Goal: Navigation & Orientation: Find specific page/section

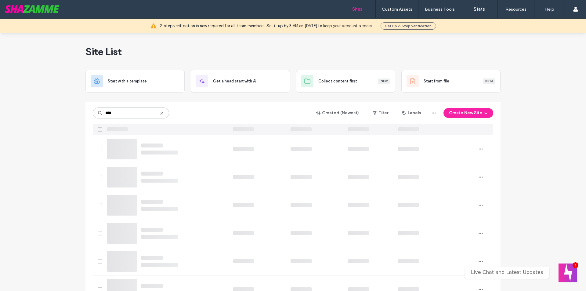
type input "****"
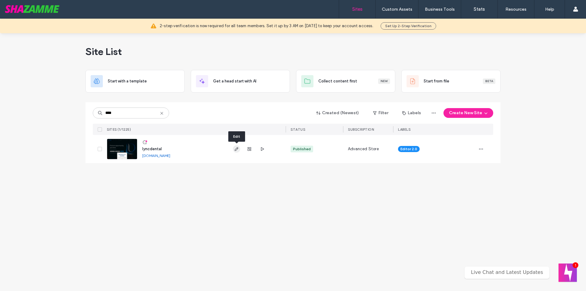
click at [236, 148] on icon "button" at bounding box center [236, 149] width 5 height 5
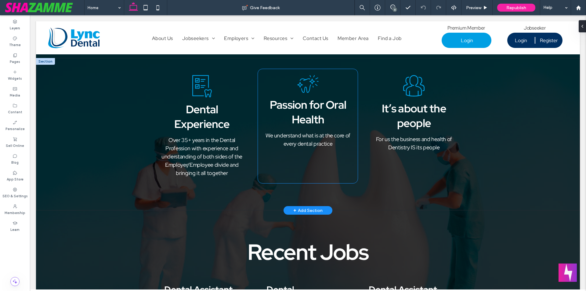
scroll to position [489, 0]
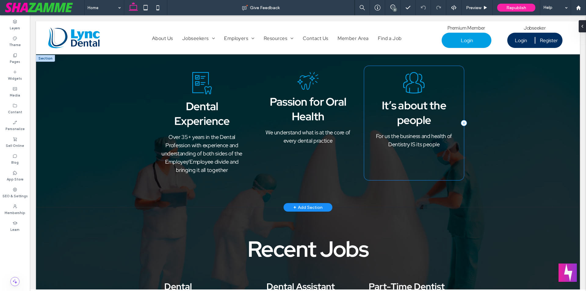
type input "**********"
click at [423, 172] on div "It’s about the people For us the business and health of Dentistry IS its people" at bounding box center [414, 123] width 100 height 114
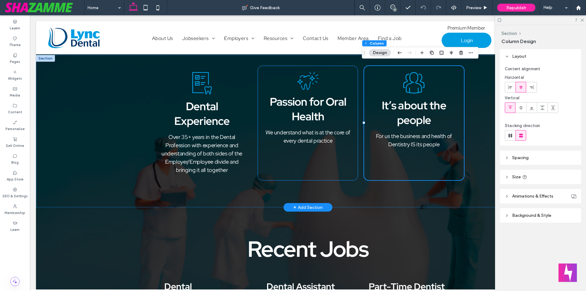
click at [352, 172] on div "Passion for Oral Health We understand what is at the core of every dental pract…" at bounding box center [308, 123] width 100 height 114
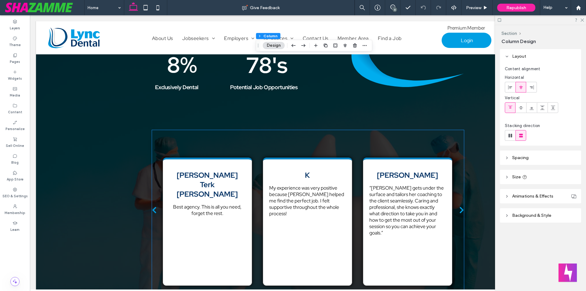
scroll to position [1099, 0]
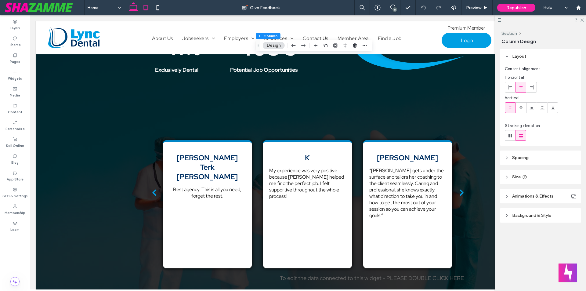
click at [146, 9] on icon at bounding box center [146, 8] width 12 height 12
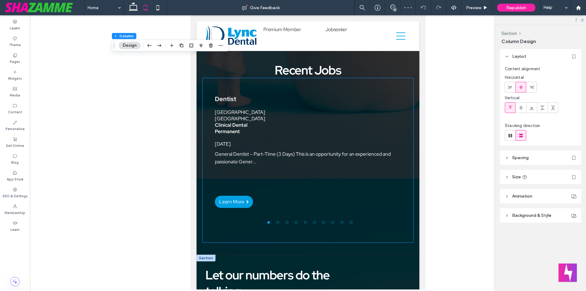
type input "**********"
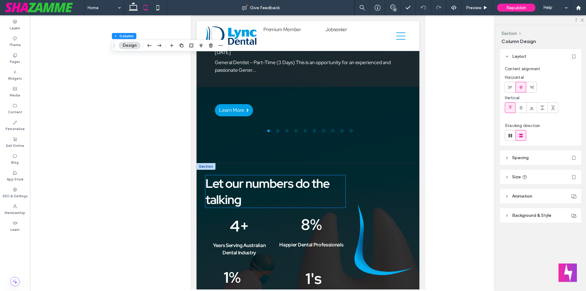
scroll to position [747, 0]
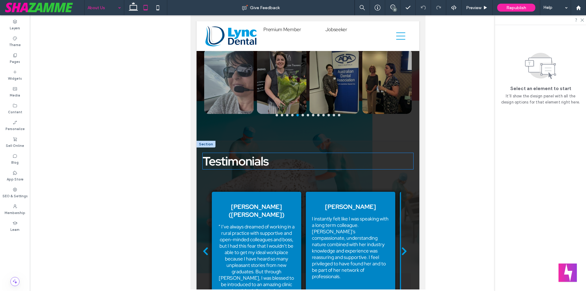
scroll to position [458, 0]
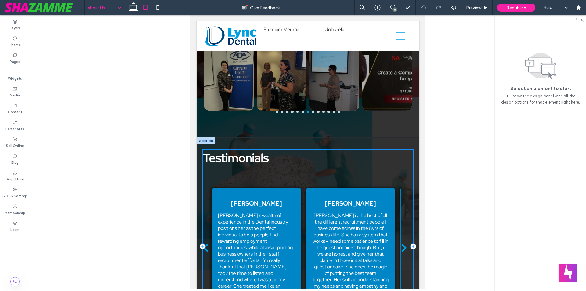
click at [407, 161] on div "Testimonials [PERSON_NAME]​ [DATE] I Have used Lync services many times when lo…" at bounding box center [308, 246] width 211 height 193
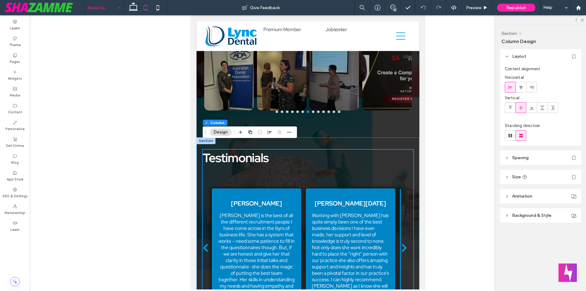
click at [410, 161] on div "Testimonials [PERSON_NAME]​ [DATE] I Have used Lync services many times when lo…" at bounding box center [308, 246] width 223 height 218
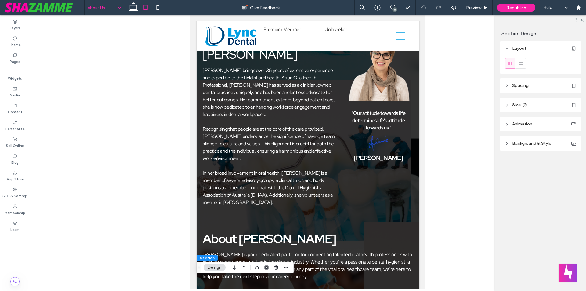
scroll to position [0, 0]
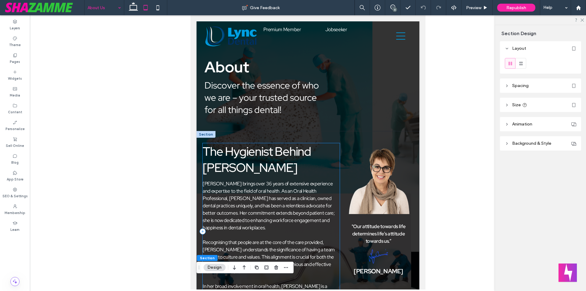
click at [260, 178] on div "The Hygienist Behind [PERSON_NAME] [PERSON_NAME] brings over 36 years of extens…" at bounding box center [271, 231] width 137 height 176
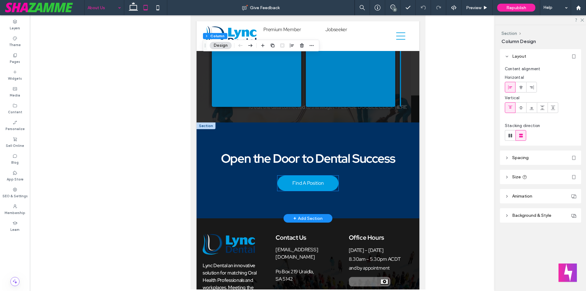
scroll to position [702, 0]
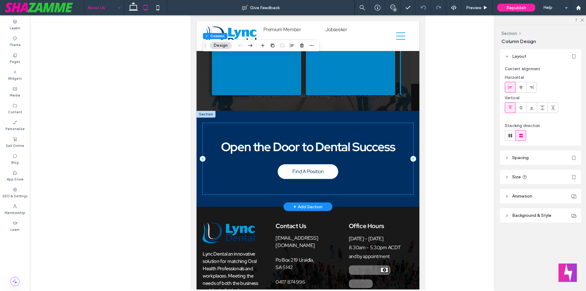
click at [349, 145] on div "Open the Door to Dental Success​ Find A Position" at bounding box center [308, 158] width 211 height 71
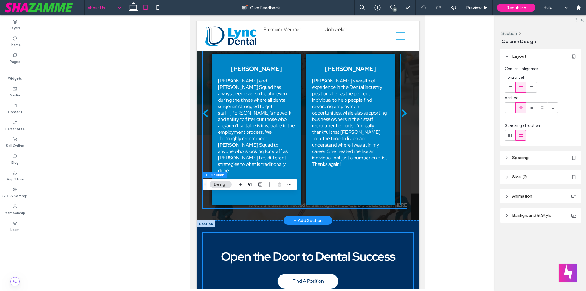
scroll to position [552, 0]
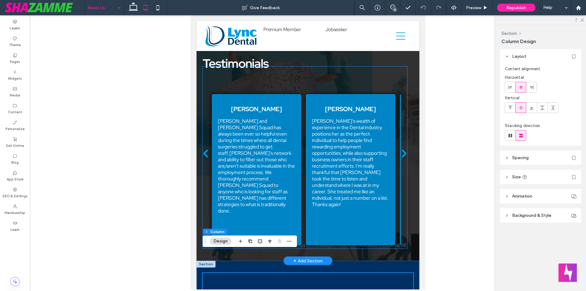
click at [316, 139] on div "[PERSON_NAME]’s wealth of experience in the Dental industry positions her as th…" at bounding box center [350, 163] width 77 height 90
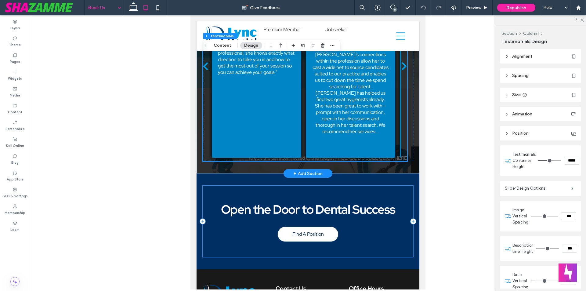
scroll to position [613, 0]
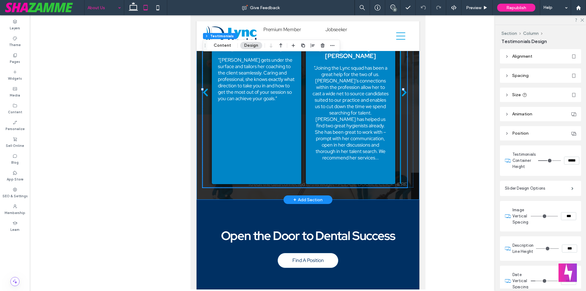
click at [264, 176] on div "Testimonials [PERSON_NAME]​ [DATE] I Have used Lync services many times when lo…" at bounding box center [308, 91] width 223 height 218
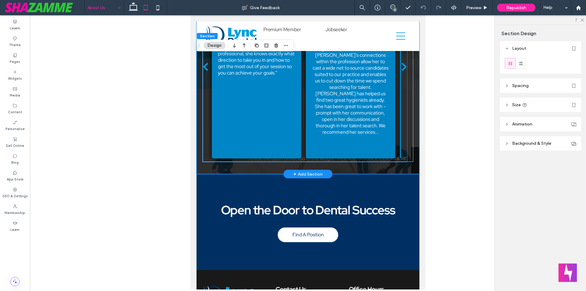
scroll to position [705, 0]
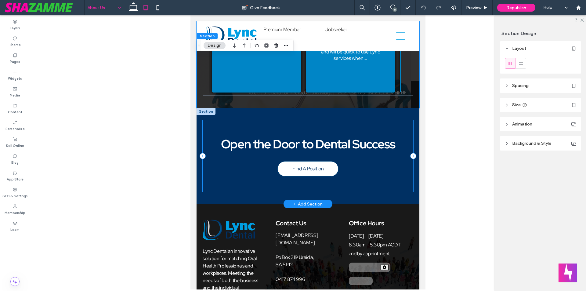
click at [357, 141] on div "Open the Door to Dental Success​ Find A Position" at bounding box center [308, 155] width 211 height 71
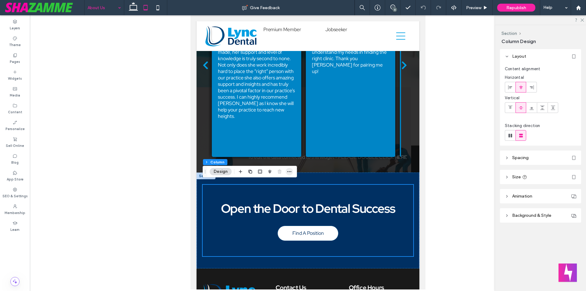
scroll to position [641, 0]
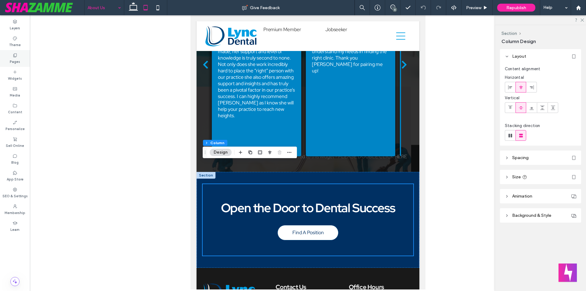
click at [15, 58] on label "Pages" at bounding box center [15, 61] width 10 height 7
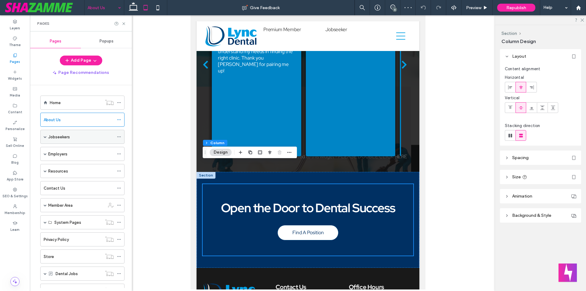
click at [45, 137] on span at bounding box center [45, 136] width 3 height 3
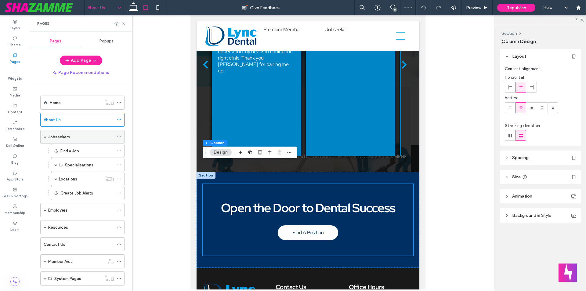
click at [45, 137] on span at bounding box center [45, 136] width 3 height 3
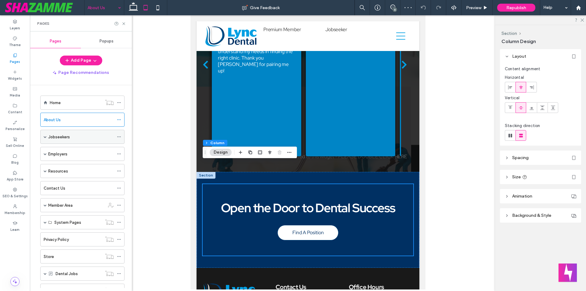
click at [45, 137] on span at bounding box center [45, 136] width 3 height 3
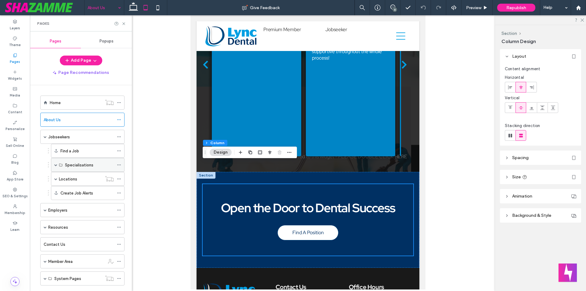
click at [55, 165] on span at bounding box center [55, 164] width 3 height 3
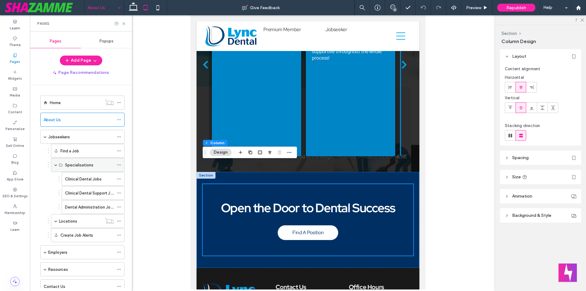
click at [55, 165] on span at bounding box center [55, 164] width 3 height 3
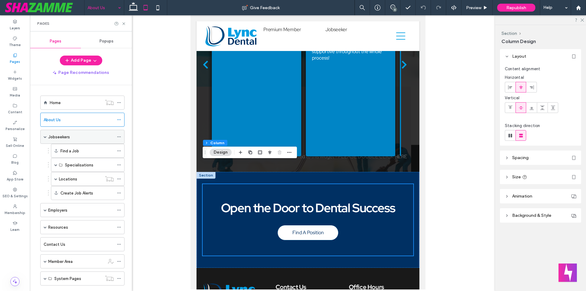
click at [45, 138] on span at bounding box center [45, 136] width 3 height 3
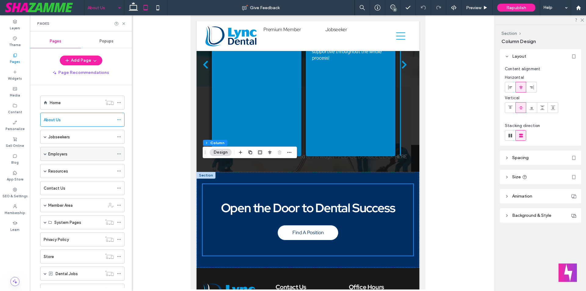
click at [45, 154] on span at bounding box center [45, 153] width 3 height 3
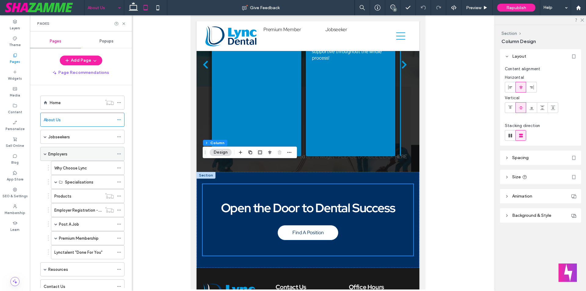
click at [45, 154] on span at bounding box center [45, 153] width 3 height 3
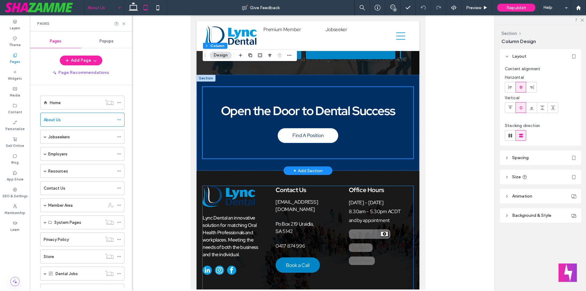
scroll to position [763, 0]
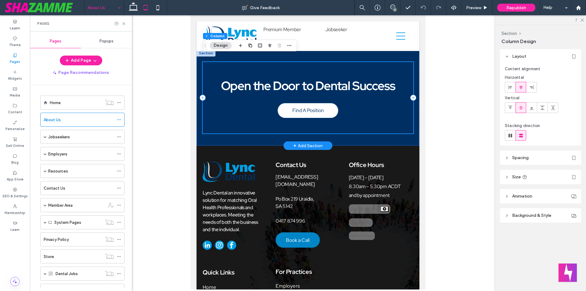
click at [317, 107] on div "Open the Door to Dental Success​ Find A Position" at bounding box center [308, 97] width 211 height 71
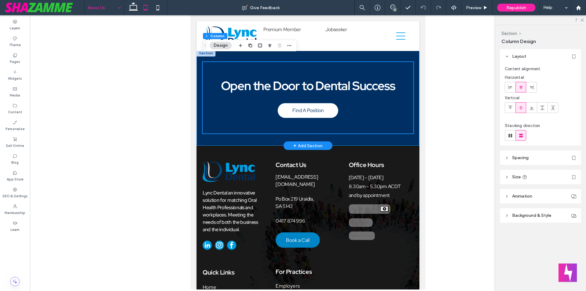
click at [336, 117] on div "Open the Door to Dental Success​ Find A Position" at bounding box center [308, 98] width 223 height 96
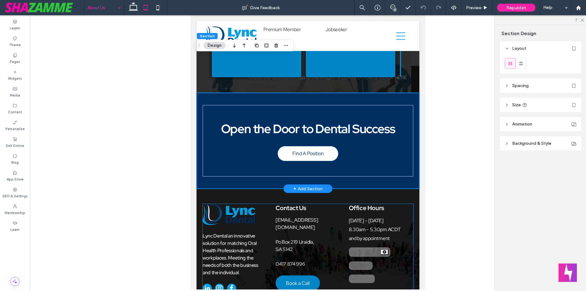
scroll to position [702, 0]
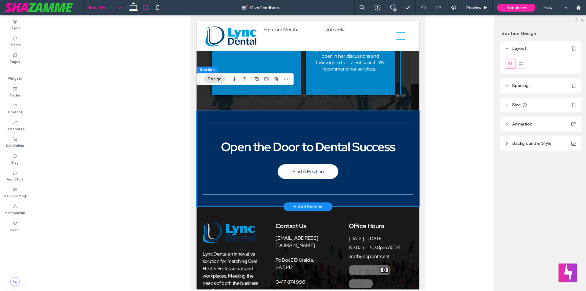
click at [401, 111] on div "Open the Door to Dental Success​ Find A Position" at bounding box center [308, 159] width 223 height 96
click at [404, 123] on div "Open the Door to Dental Success​ Find A Position" at bounding box center [308, 158] width 211 height 71
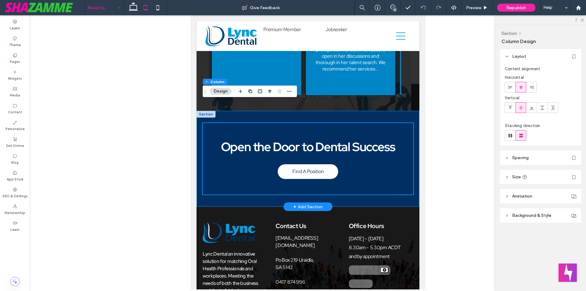
click at [410, 176] on div "Open the Door to Dental Success​ Find A Position" at bounding box center [308, 159] width 223 height 96
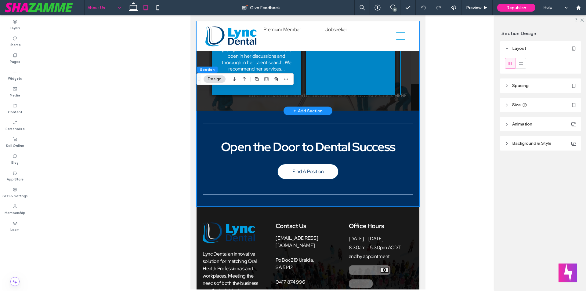
click at [330, 85] on div "Testimonials [PERSON_NAME]​ [DATE] I Have used Lync services many times when lo…" at bounding box center [308, 2] width 223 height 218
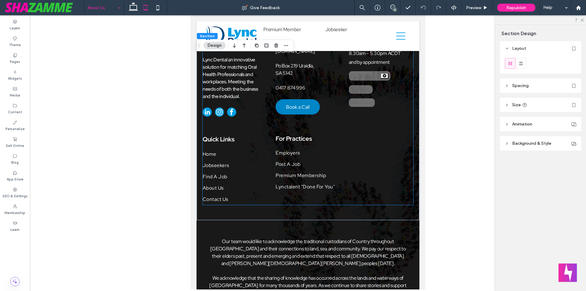
scroll to position [919, 0]
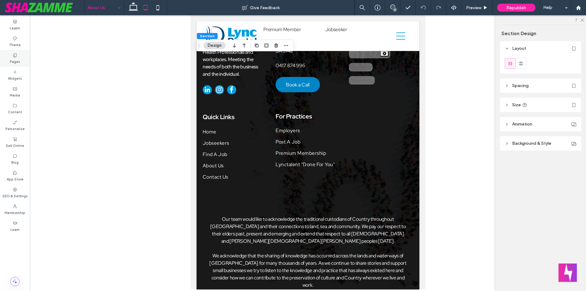
click at [10, 58] on label "Pages" at bounding box center [15, 61] width 10 height 7
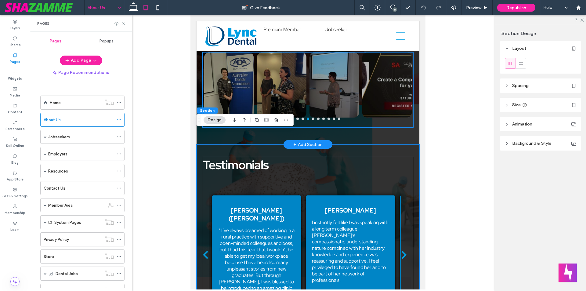
scroll to position [458, 0]
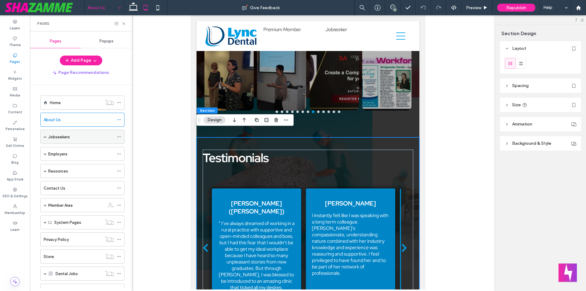
click at [44, 137] on span at bounding box center [45, 136] width 3 height 3
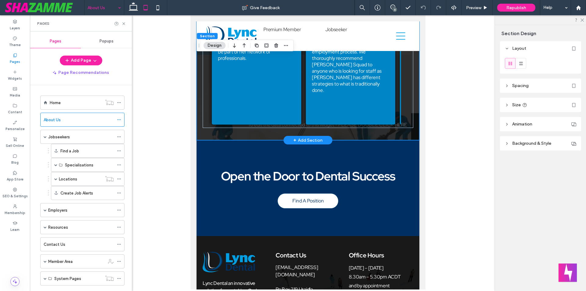
scroll to position [733, 0]
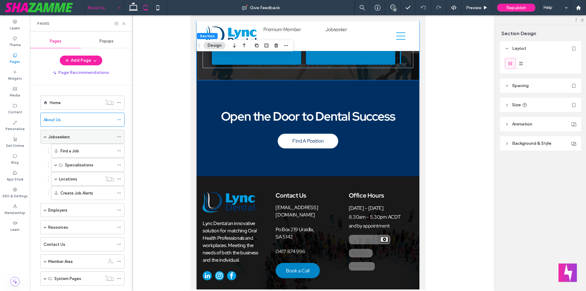
click at [60, 137] on label "Jobseekers" at bounding box center [59, 137] width 22 height 11
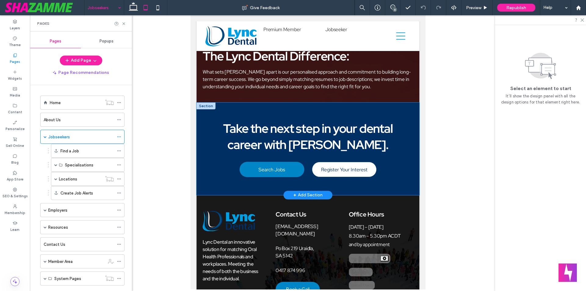
scroll to position [366, 0]
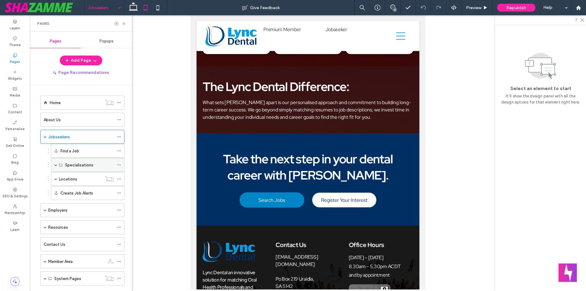
click at [84, 162] on label "Specialisations" at bounding box center [79, 165] width 28 height 11
click at [56, 163] on span at bounding box center [55, 164] width 3 height 3
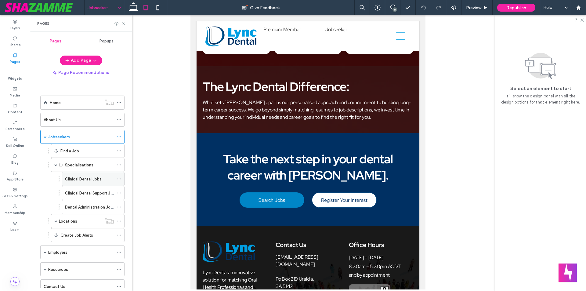
click at [74, 177] on label "Clinical Dental Jobs" at bounding box center [83, 179] width 37 height 11
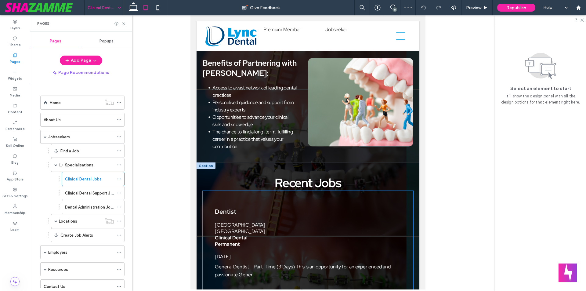
scroll to position [397, 0]
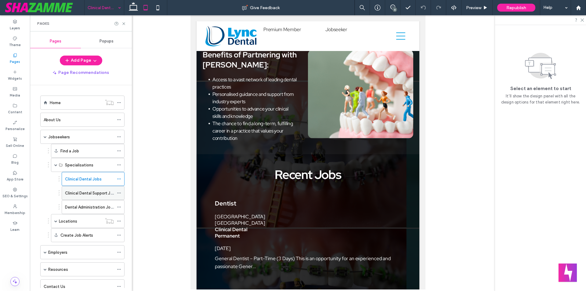
click at [89, 196] on div "Clinical Dental Support Jobs" at bounding box center [89, 192] width 49 height 13
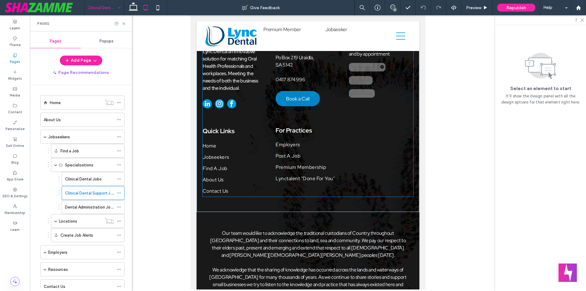
scroll to position [1111, 0]
